Goal: Submit feedback/report problem

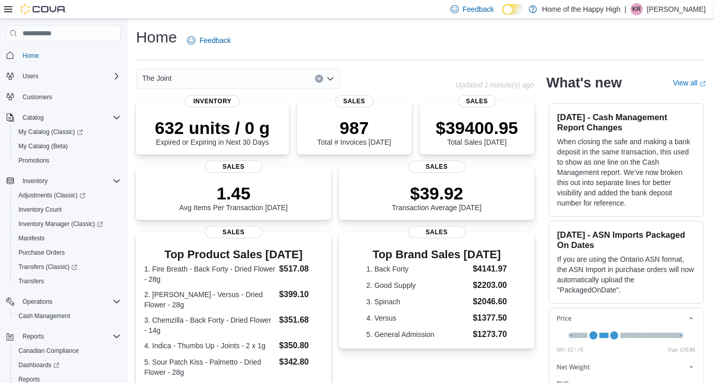
click at [303, 44] on div "Home Feedback" at bounding box center [421, 40] width 570 height 27
click at [356, 30] on div "Home Feedback" at bounding box center [421, 40] width 570 height 27
